Goal: Transaction & Acquisition: Purchase product/service

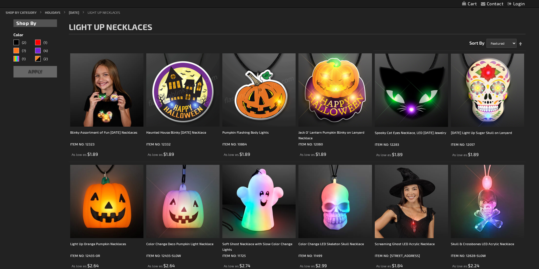
scroll to position [68, 0]
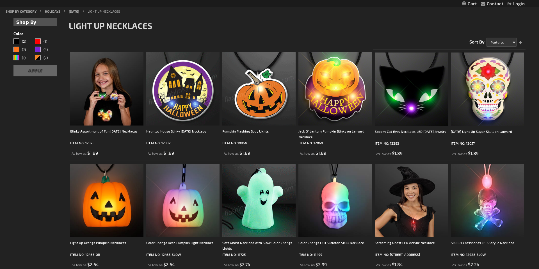
click at [250, 195] on img at bounding box center [258, 200] width 73 height 73
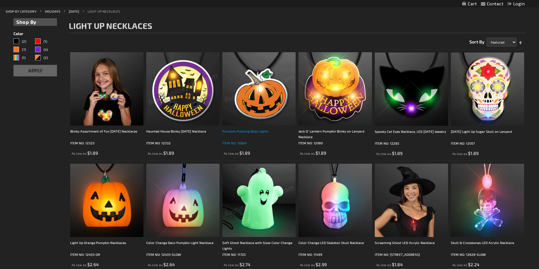
scroll to position [0, 0]
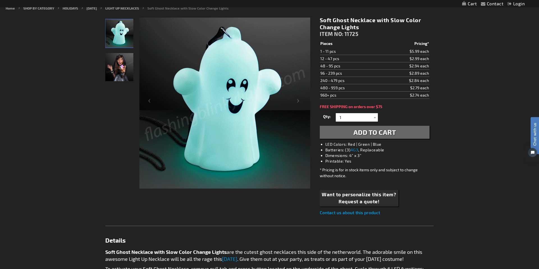
click at [221, 127] on img at bounding box center [224, 103] width 171 height 171
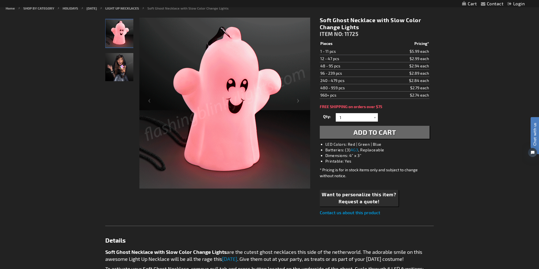
click at [112, 64] on img "Female displaying Slow Color Changing Soft LED Ghost Necklace" at bounding box center [119, 67] width 28 height 28
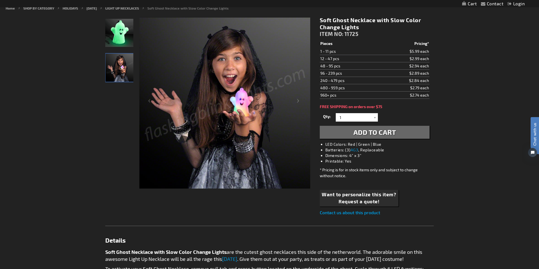
click at [120, 34] on img "Slow Color Changing Soft LED Ghost Necklace" at bounding box center [119, 33] width 28 height 28
